Goal: Task Accomplishment & Management: Manage account settings

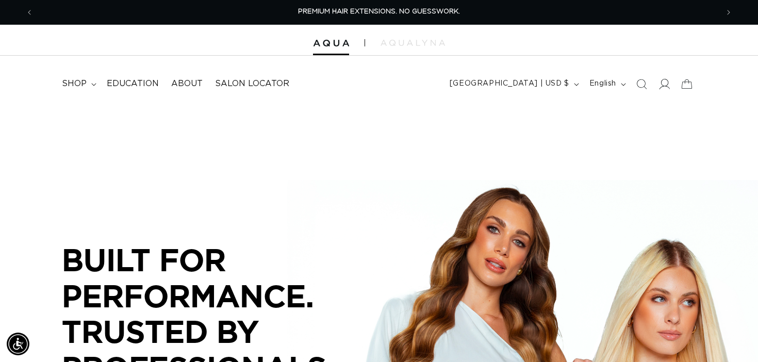
click at [666, 83] on icon at bounding box center [664, 83] width 11 height 11
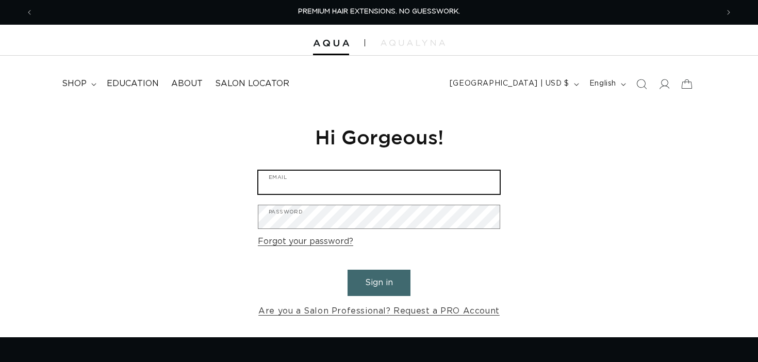
click at [470, 186] on input "Email" at bounding box center [379, 182] width 241 height 23
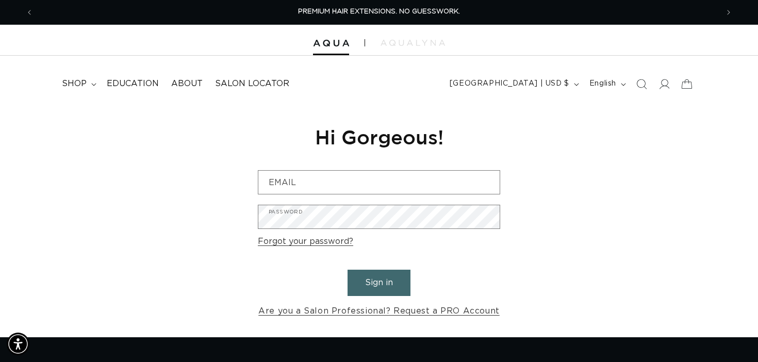
click at [570, 210] on div "Reset your password We will send you an email to reset your password Email Subm…" at bounding box center [379, 222] width 758 height 232
click at [328, 245] on link "Forgot your password?" at bounding box center [305, 241] width 95 height 15
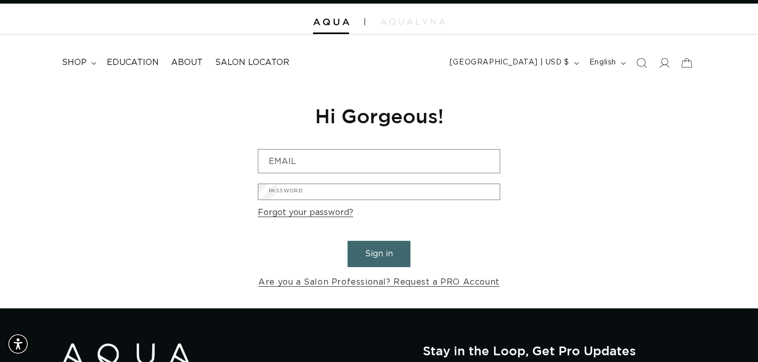
click at [0, 0] on input "Email" at bounding box center [0, 0] width 0 height 0
type input "annaraudabaugh@gmail.com"
click at [0, 0] on button "Submit" at bounding box center [0, 0] width 0 height 0
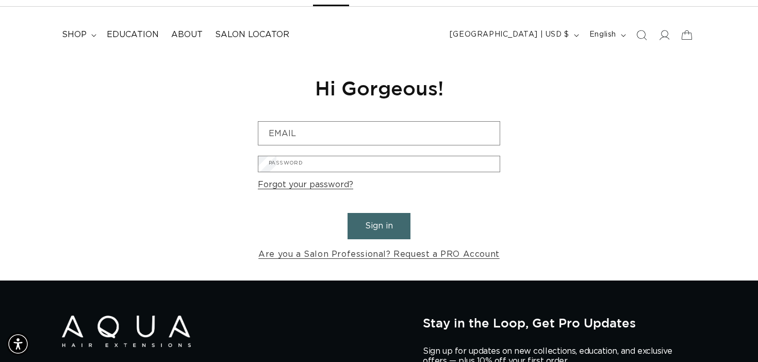
click at [0, 0] on form "annaraudabaugh@gmail.com Email Submit Cancel" at bounding box center [0, 0] width 0 height 0
click at [0, 0] on button "Submit" at bounding box center [0, 0] width 0 height 0
click at [0, 0] on link "Cancel" at bounding box center [0, 0] width 0 height 0
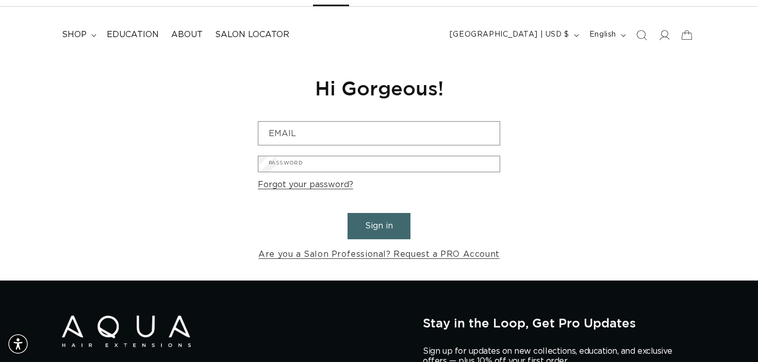
scroll to position [21, 0]
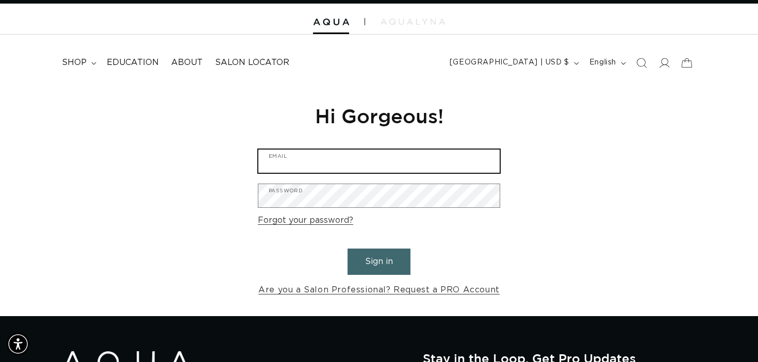
click at [415, 171] on input "Email" at bounding box center [379, 161] width 241 height 23
type input "annaradabaugh@gmail.com"
